Goal: Connect with others: Establish contact or relationships with other users

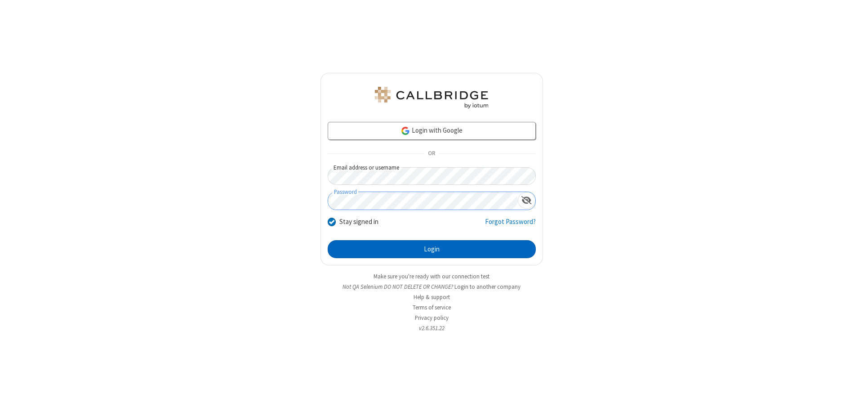
click at [431, 249] on button "Login" at bounding box center [432, 249] width 208 height 18
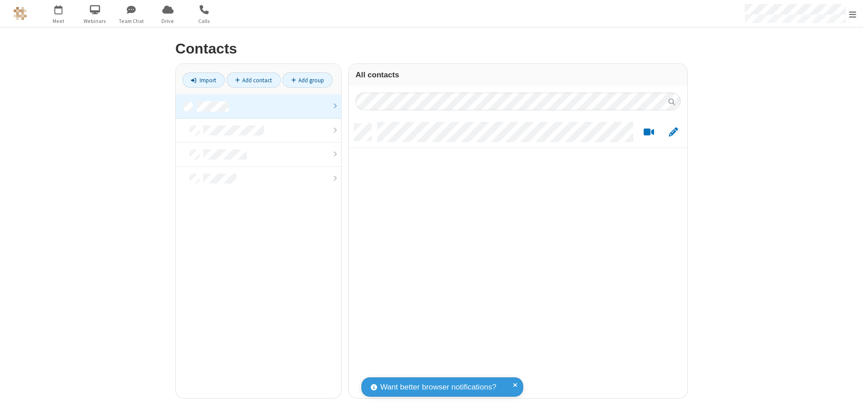
scroll to position [274, 332]
click at [258, 106] on link at bounding box center [258, 106] width 165 height 24
click at [253, 80] on link "Add contact" at bounding box center [253, 79] width 54 height 15
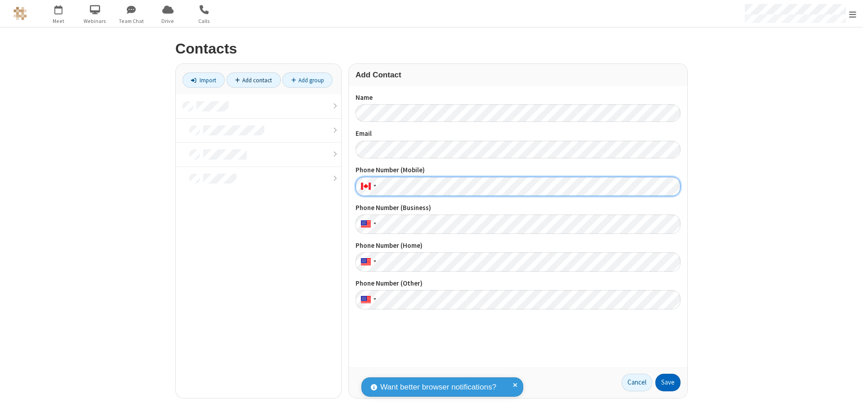
click at [668, 382] on button "Save" at bounding box center [667, 382] width 25 height 18
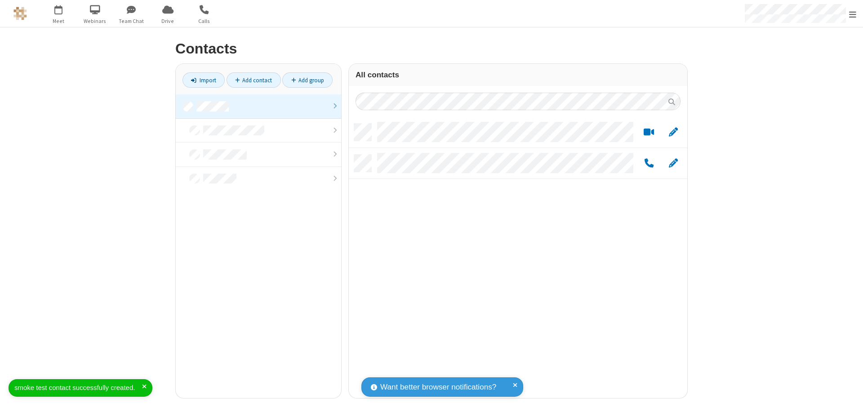
scroll to position [274, 332]
click at [253, 80] on link "Add contact" at bounding box center [253, 79] width 54 height 15
